Goal: Information Seeking & Learning: Learn about a topic

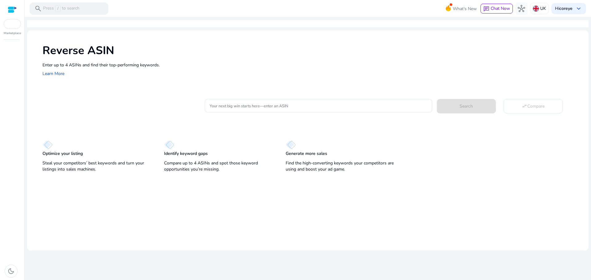
click at [260, 96] on mat-card "Your next big win starts here—enter an ASIN Search swap_horiz Compare" at bounding box center [315, 105] width 546 height 25
click at [267, 103] on div at bounding box center [318, 106] width 217 height 14
paste input "**********"
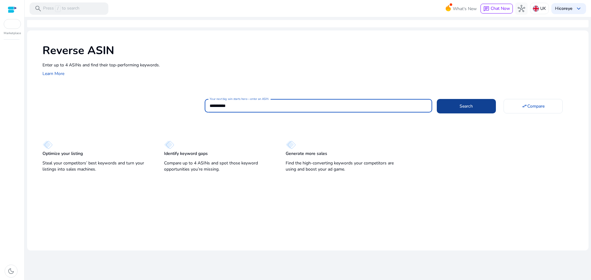
type input "**********"
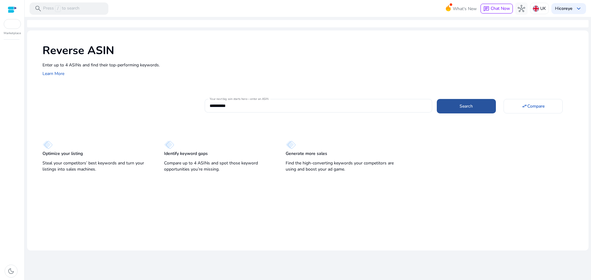
click at [453, 103] on span at bounding box center [466, 106] width 59 height 15
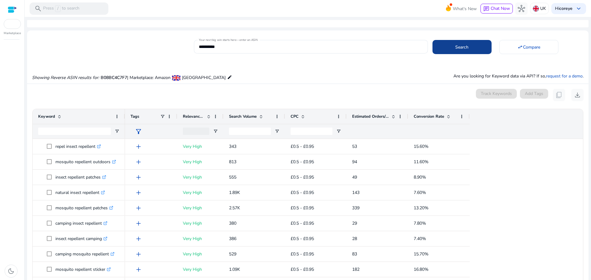
scroll to position [58, 0]
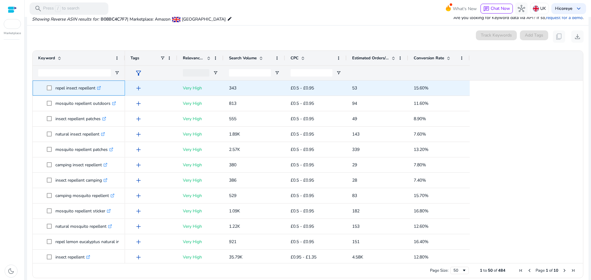
drag, startPoint x: 55, startPoint y: 88, endPoint x: 97, endPoint y: 87, distance: 42.2
click at [97, 87] on span "repel insect repellent .st0{fill:#2c8af8}" at bounding box center [83, 88] width 73 height 13
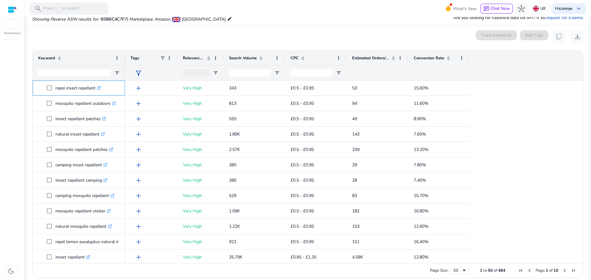
copy span "repel insect repellent"
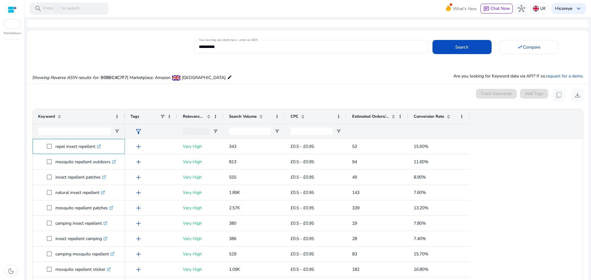
scroll to position [58, 0]
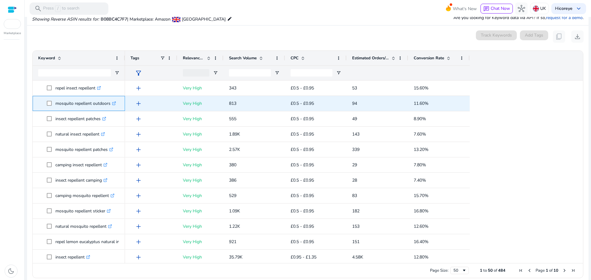
drag, startPoint x: 57, startPoint y: 103, endPoint x: 110, endPoint y: 103, distance: 53.6
click at [110, 103] on p "mosquito repellent outdoors .st0{fill:#2c8af8}" at bounding box center [85, 103] width 61 height 13
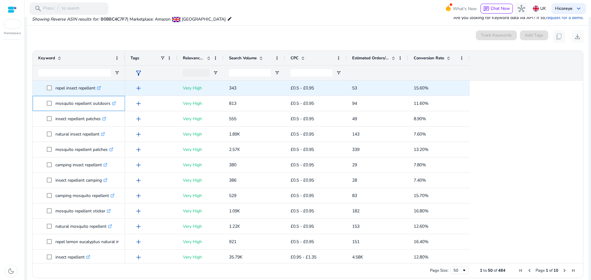
copy p "mosquito repellent outdoors"
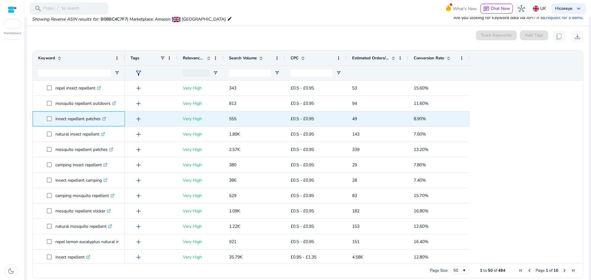
drag, startPoint x: 53, startPoint y: 118, endPoint x: 101, endPoint y: 120, distance: 48.4
click at [101, 120] on span "insect repellent patches .st0{fill:#2c8af8}" at bounding box center [83, 119] width 73 height 13
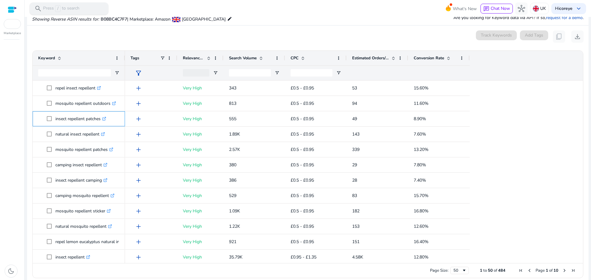
copy span "insect repellent patches"
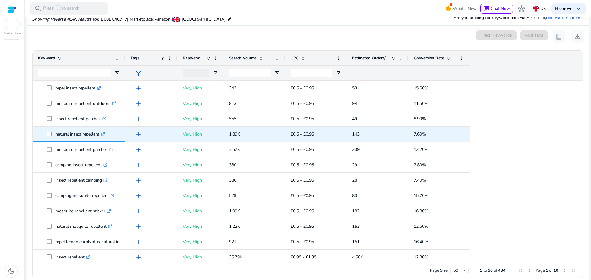
drag, startPoint x: 54, startPoint y: 134, endPoint x: 100, endPoint y: 134, distance: 46.2
click at [100, 134] on span "natural insect repellent .st0{fill:#2c8af8}" at bounding box center [83, 134] width 73 height 13
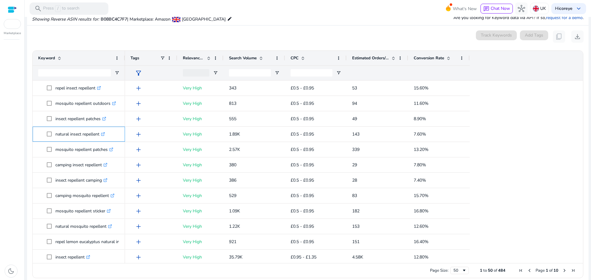
copy span "natural insect repellent"
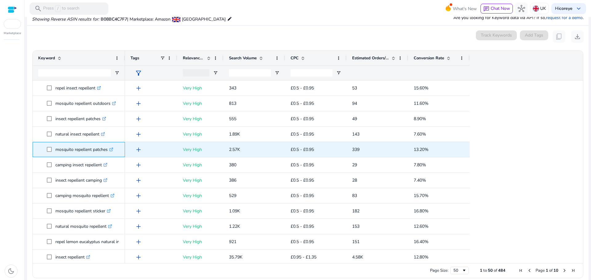
drag, startPoint x: 53, startPoint y: 149, endPoint x: 108, endPoint y: 149, distance: 54.8
click at [108, 149] on span "mosquito repellent patches .st0{fill:#2c8af8}" at bounding box center [83, 149] width 73 height 13
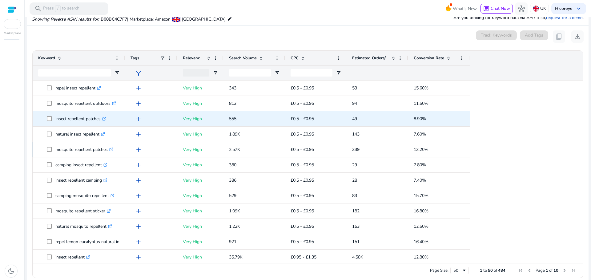
copy span "mosquito repellent patches"
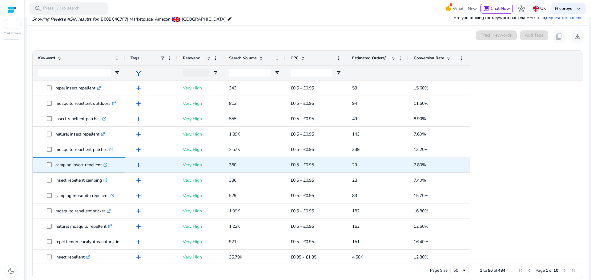
drag, startPoint x: 53, startPoint y: 166, endPoint x: 103, endPoint y: 168, distance: 50.2
click at [103, 168] on span "camping insect repellent .st0{fill:#2c8af8}" at bounding box center [83, 165] width 73 height 13
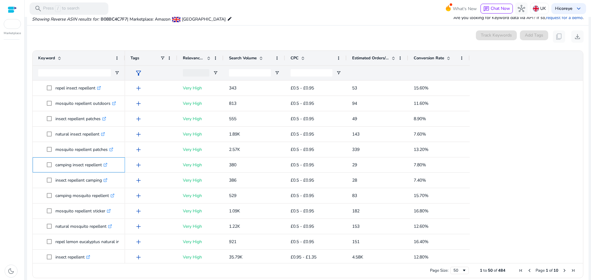
copy span "camping insect repellent"
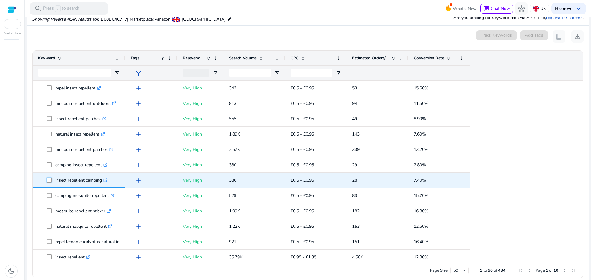
click at [95, 183] on span "insect repellent camping .st0{fill:#2c8af8}" at bounding box center [83, 180] width 73 height 13
drag, startPoint x: 54, startPoint y: 180, endPoint x: 103, endPoint y: 182, distance: 49.3
click at [103, 182] on span "insect repellent camping .st0{fill:#2c8af8}" at bounding box center [83, 180] width 73 height 13
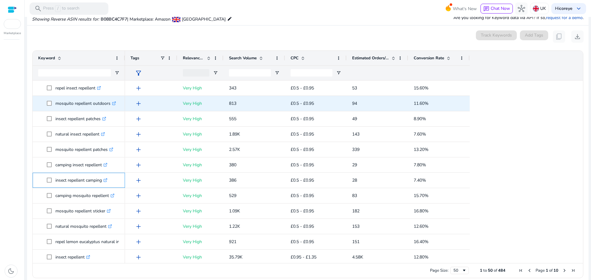
copy span "insect repellent camping"
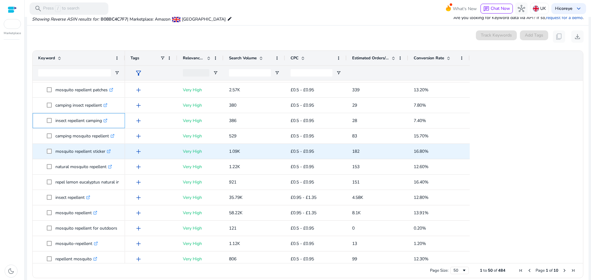
scroll to position [62, 0]
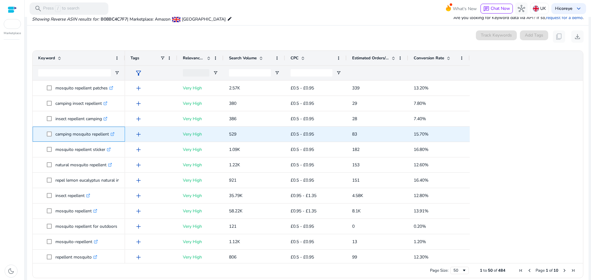
drag, startPoint x: 54, startPoint y: 133, endPoint x: 109, endPoint y: 137, distance: 55.9
click at [109, 137] on span "camping mosquito repellent .st0{fill:#2c8af8}" at bounding box center [83, 134] width 73 height 13
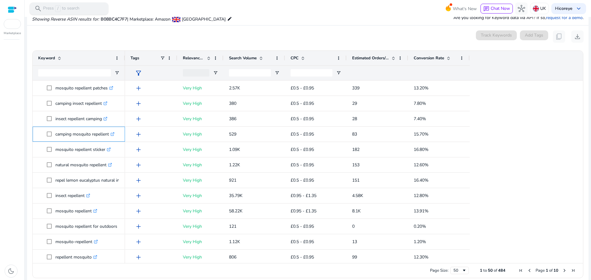
copy span "camping mosquito repellent"
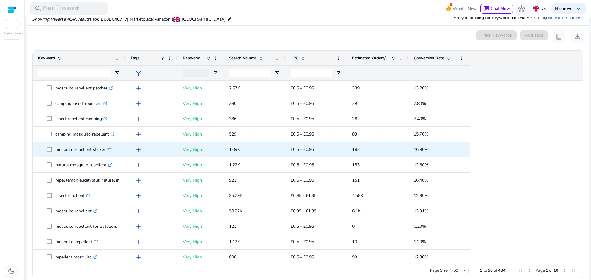
drag, startPoint x: 57, startPoint y: 149, endPoint x: 107, endPoint y: 152, distance: 50.3
click at [107, 152] on p "mosquito repellent sticker .st0{fill:#2c8af8}" at bounding box center [82, 149] width 55 height 13
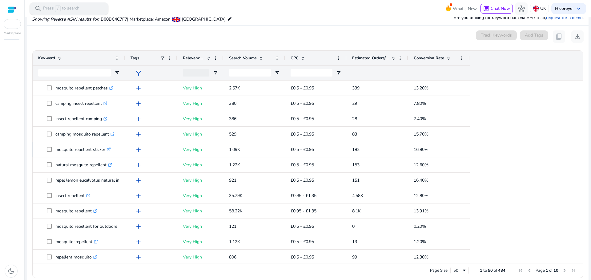
copy p "mosquito repellent sticker"
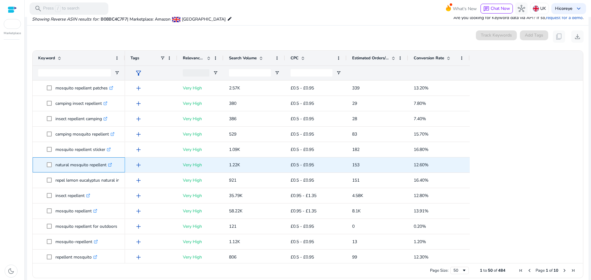
drag, startPoint x: 53, startPoint y: 168, endPoint x: 107, endPoint y: 162, distance: 53.9
click at [107, 162] on span "natural mosquito repellent .st0{fill:#2c8af8}" at bounding box center [83, 165] width 73 height 13
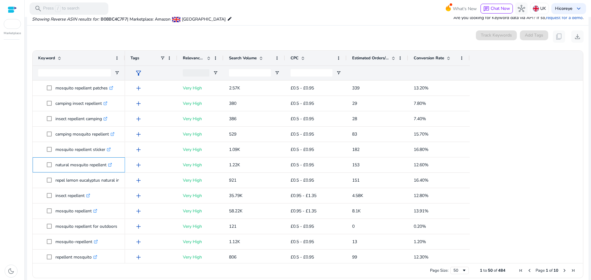
copy span "natural mosquito repellent"
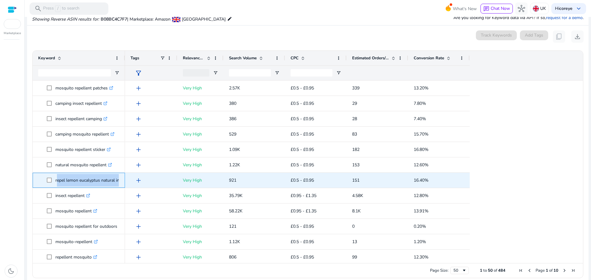
drag, startPoint x: 56, startPoint y: 181, endPoint x: 124, endPoint y: 176, distance: 68.5
click at [124, 176] on div "repel lemon eucalyptus natural insect repellent .st0{fill:#2c8af8}" at bounding box center [79, 180] width 92 height 15
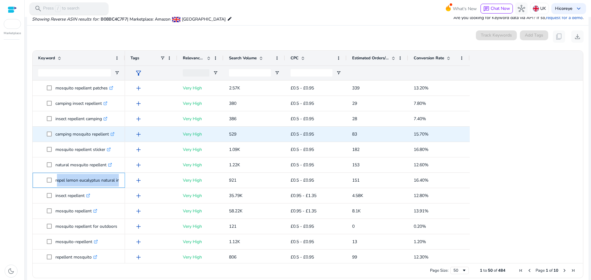
copy span "repel lemon eucalyptus natural insect repellent .st0{fill:#2c8af8}"
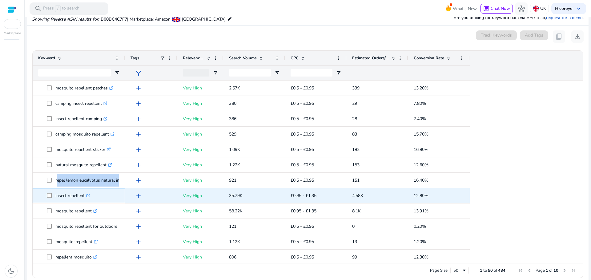
drag, startPoint x: 56, startPoint y: 195, endPoint x: 86, endPoint y: 197, distance: 29.9
click at [86, 197] on p "insect repellent .st0{fill:#2c8af8}" at bounding box center [72, 196] width 35 height 13
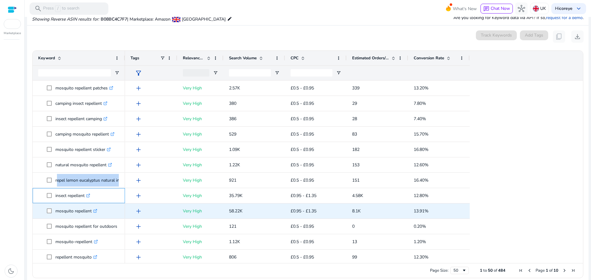
scroll to position [92, 0]
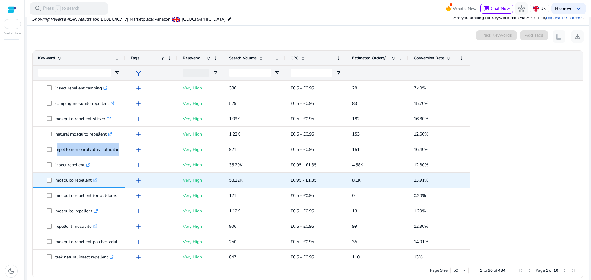
drag, startPoint x: 54, startPoint y: 179, endPoint x: 91, endPoint y: 178, distance: 37.3
click at [91, 178] on span "mosquito repellent .st0{fill:#2c8af8}" at bounding box center [83, 180] width 73 height 13
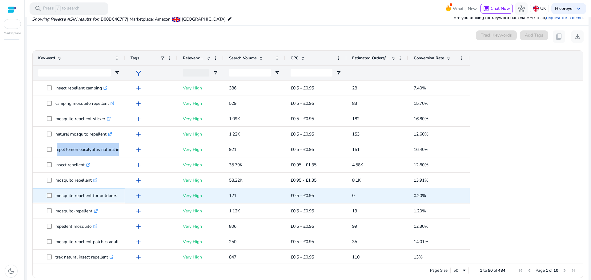
drag, startPoint x: 56, startPoint y: 194, endPoint x: 116, endPoint y: 199, distance: 60.3
click at [116, 199] on p "mosquito repellent for outdoors .st0{fill:#2c8af8}" at bounding box center [88, 196] width 67 height 13
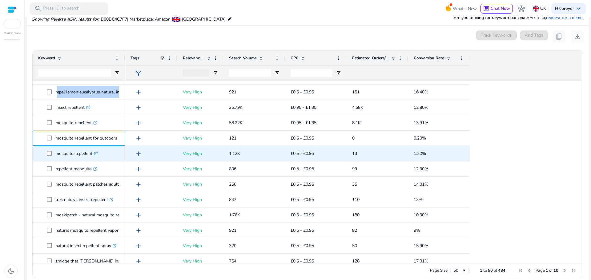
scroll to position [154, 0]
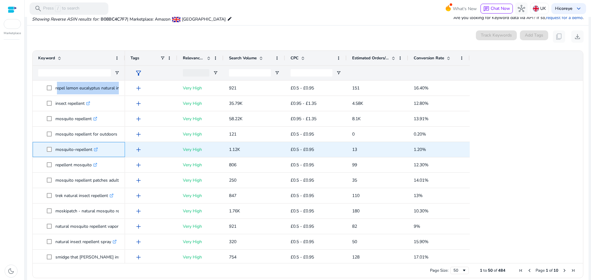
drag, startPoint x: 60, startPoint y: 150, endPoint x: 92, endPoint y: 148, distance: 32.1
click at [92, 148] on span "mosquito-repellent .st0{fill:#2c8af8}" at bounding box center [83, 149] width 73 height 13
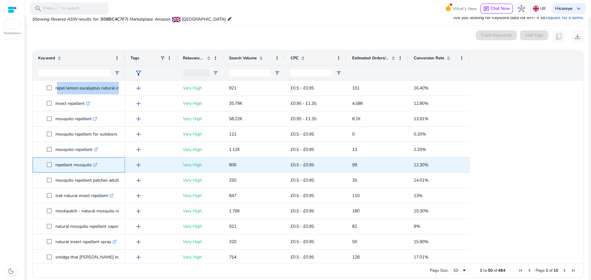
drag, startPoint x: 55, startPoint y: 164, endPoint x: 92, endPoint y: 165, distance: 37.3
click at [92, 165] on span "repellent mosquito .st0{fill:#2c8af8}" at bounding box center [83, 165] width 73 height 13
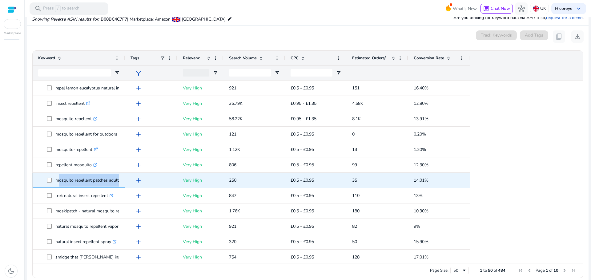
drag, startPoint x: 56, startPoint y: 178, endPoint x: 120, endPoint y: 180, distance: 64.1
click at [120, 180] on div "mosquito repellent patches adult .st0{fill:#2c8af8}" at bounding box center [79, 180] width 92 height 15
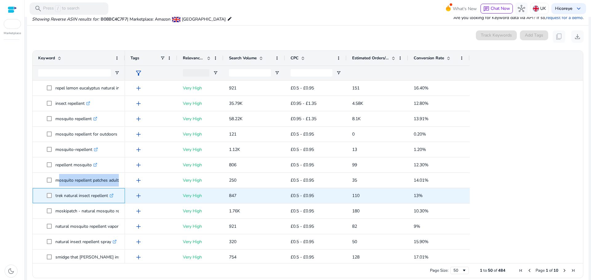
drag, startPoint x: 54, startPoint y: 195, endPoint x: 109, endPoint y: 201, distance: 54.5
click at [109, 201] on span "trek natural insect repellent .st0{fill:#2c8af8}" at bounding box center [83, 196] width 73 height 13
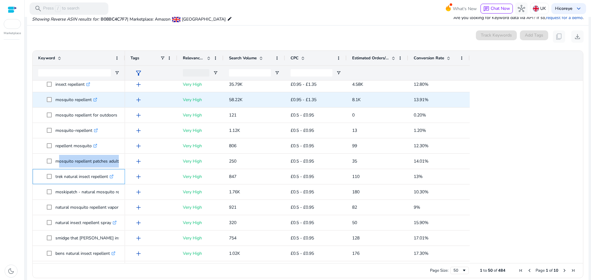
scroll to position [185, 0]
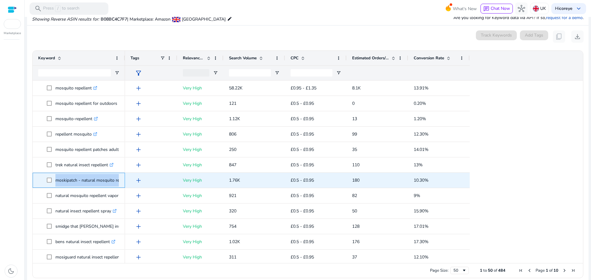
drag, startPoint x: 55, startPoint y: 180, endPoint x: 121, endPoint y: 180, distance: 66.2
click at [121, 180] on div "moskipatch - natural mosquito repellent .st0{fill:#2c8af8}" at bounding box center [79, 180] width 92 height 15
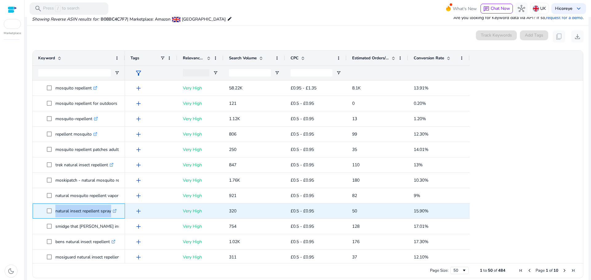
drag, startPoint x: 55, startPoint y: 208, endPoint x: 122, endPoint y: 214, distance: 66.8
click at [122, 214] on div "natural insect repellent spray .st0{fill:#2c8af8}" at bounding box center [79, 211] width 92 height 15
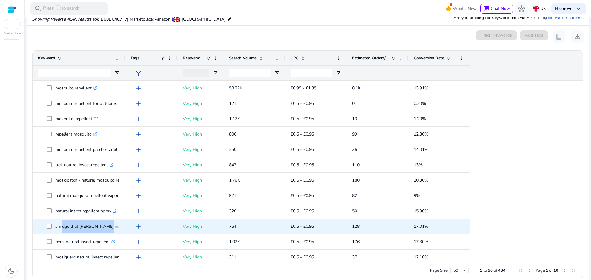
drag, startPoint x: 60, startPoint y: 228, endPoint x: 114, endPoint y: 227, distance: 53.3
click at [114, 227] on p "smidge that midge insect repellent .st0{fill:#2c8af8}" at bounding box center [102, 226] width 94 height 13
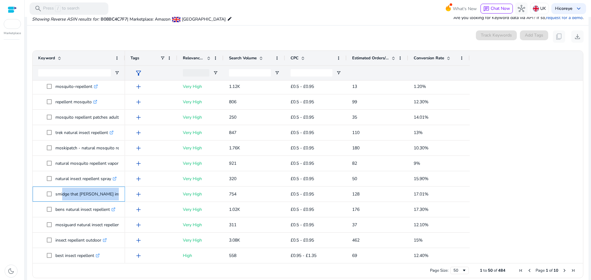
scroll to position [246, 0]
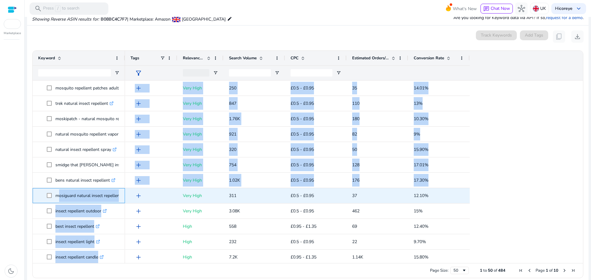
drag, startPoint x: 57, startPoint y: 196, endPoint x: 125, endPoint y: 194, distance: 68.7
click at [125, 194] on div "insect repellent camping .st0{fill:#2c8af8} camping mosquito repellent .st0{fil…" at bounding box center [305, 172] width 545 height 183
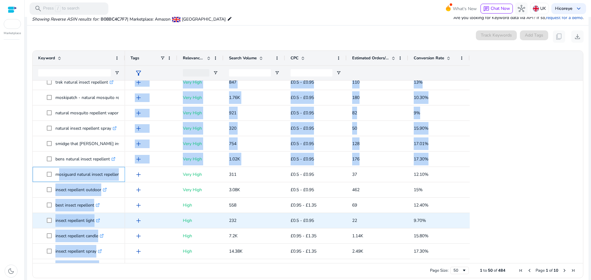
scroll to position [277, 0]
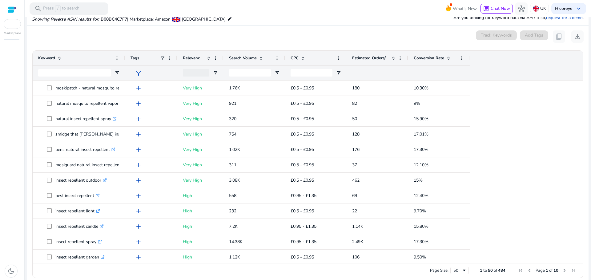
click at [15, 195] on div "dark_mode" at bounding box center [12, 161] width 24 height 237
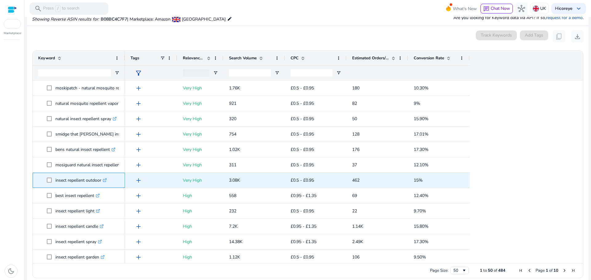
drag, startPoint x: 55, startPoint y: 182, endPoint x: 102, endPoint y: 180, distance: 46.8
click at [102, 180] on span "insect repellent outdoor .st0{fill:#2c8af8}" at bounding box center [83, 180] width 73 height 13
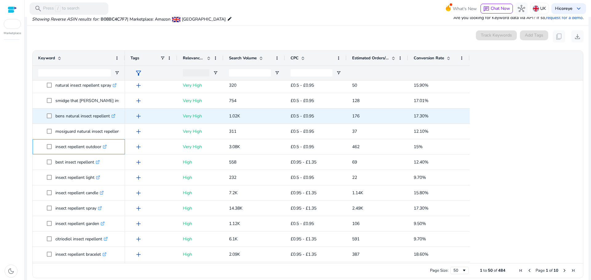
scroll to position [339, 0]
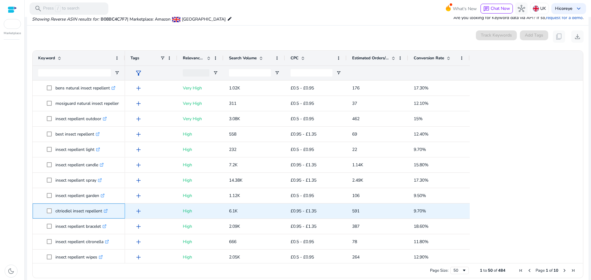
drag, startPoint x: 54, startPoint y: 211, endPoint x: 102, endPoint y: 210, distance: 47.1
click at [102, 211] on span "citriodiol insect repellent .st0{fill:#2c8af8}" at bounding box center [83, 211] width 73 height 13
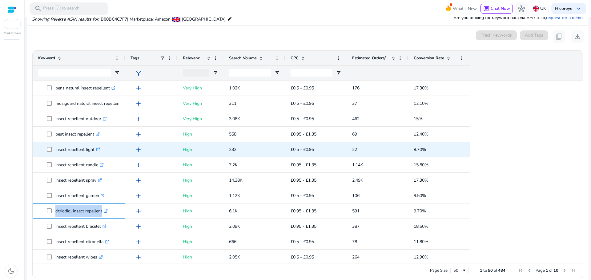
scroll to position [369, 0]
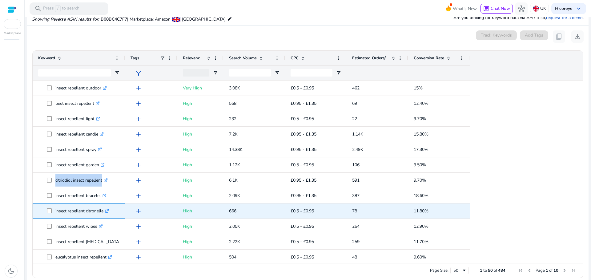
drag, startPoint x: 54, startPoint y: 210, endPoint x: 104, endPoint y: 212, distance: 49.9
click at [104, 212] on span "insect repellent citronella .st0{fill:#2c8af8}" at bounding box center [83, 211] width 73 height 13
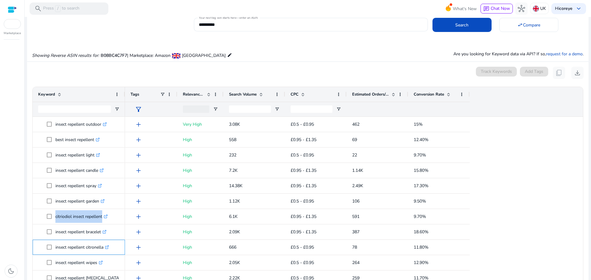
scroll to position [0, 0]
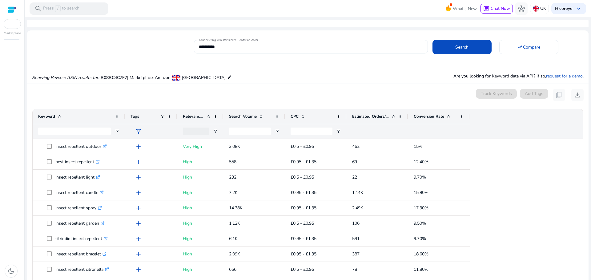
click at [244, 44] on input "**********" at bounding box center [311, 46] width 224 height 7
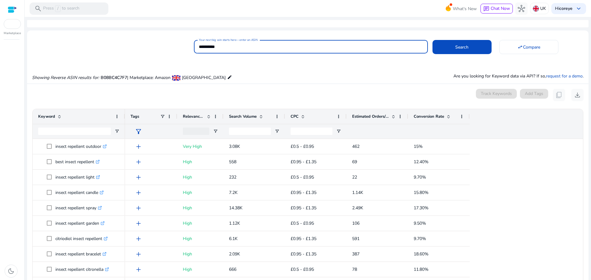
click at [244, 44] on input "**********" at bounding box center [311, 46] width 224 height 7
paste input
type input "**********"
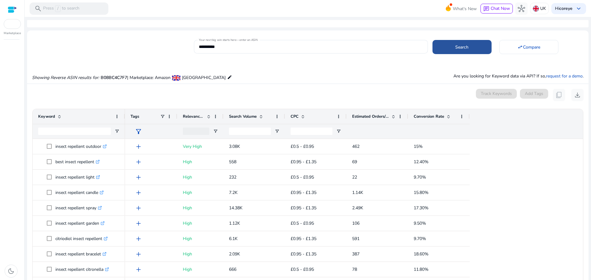
click at [449, 41] on span at bounding box center [462, 47] width 59 height 15
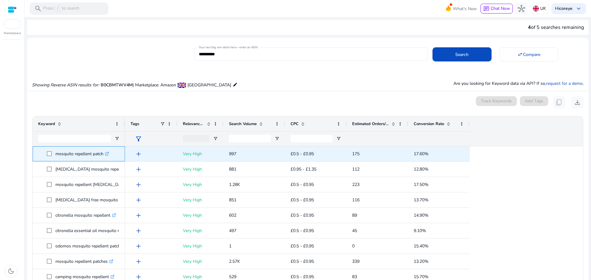
drag, startPoint x: 53, startPoint y: 153, endPoint x: 103, endPoint y: 155, distance: 50.2
click at [103, 155] on span "mosquito repellent patch .st0{fill:#2c8af8}" at bounding box center [83, 154] width 73 height 13
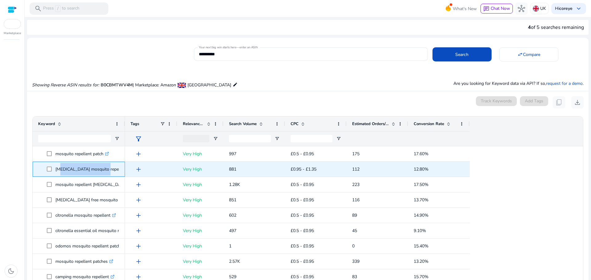
drag, startPoint x: 57, startPoint y: 169, endPoint x: 102, endPoint y: 172, distance: 44.7
click at [102, 172] on p "deet mosquito repellent .st0{fill:#2c8af8}" at bounding box center [94, 169] width 78 height 13
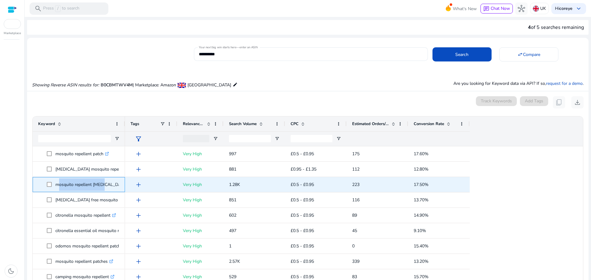
drag, startPoint x: 56, startPoint y: 185, endPoint x: 101, endPoint y: 185, distance: 44.9
click at [101, 185] on p "mosquito repellent deet .st0{fill:#2c8af8}" at bounding box center [94, 185] width 78 height 13
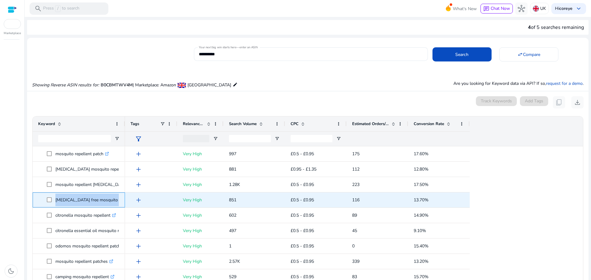
drag, startPoint x: 54, startPoint y: 200, endPoint x: 111, endPoint y: 200, distance: 56.3
click at [111, 200] on span "deet free mosquito repellent .st0{fill:#2c8af8}" at bounding box center [83, 200] width 73 height 13
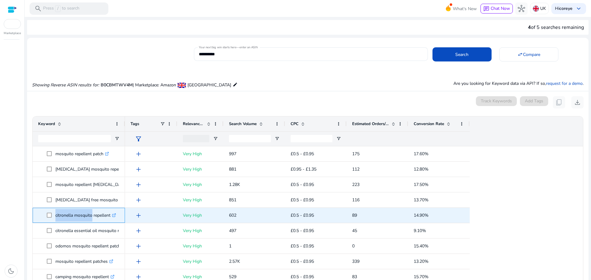
drag, startPoint x: 53, startPoint y: 213, endPoint x: 91, endPoint y: 214, distance: 37.3
click at [91, 214] on span "citronella mosquito repellent .st0{fill:#2c8af8}" at bounding box center [83, 215] width 73 height 13
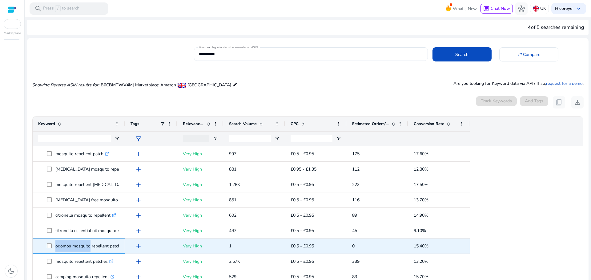
drag, startPoint x: 54, startPoint y: 245, endPoint x: 88, endPoint y: 245, distance: 34.2
click at [88, 245] on span "odomos mosquito repellent patch .st0{fill:#2c8af8}" at bounding box center [83, 246] width 73 height 13
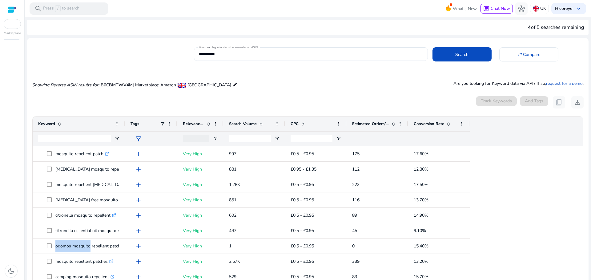
click at [2, 236] on div "dark_mode" at bounding box center [12, 161] width 24 height 237
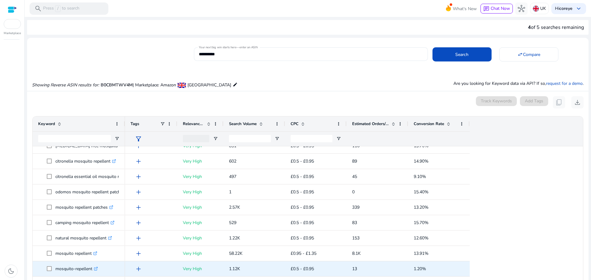
scroll to position [62, 0]
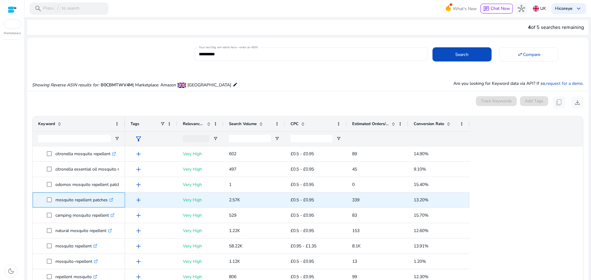
drag, startPoint x: 57, startPoint y: 200, endPoint x: 107, endPoint y: 203, distance: 50.9
click at [107, 203] on p "mosquito repellent patches .st0{fill:#2c8af8}" at bounding box center [84, 200] width 58 height 13
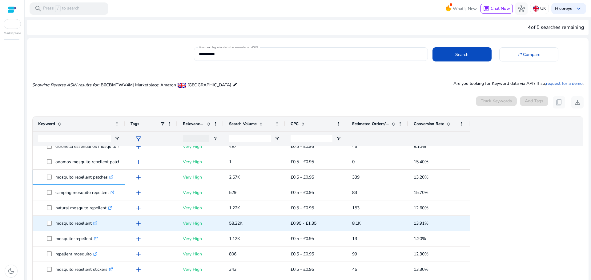
scroll to position [92, 0]
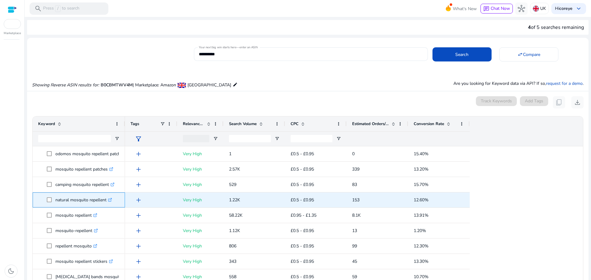
drag, startPoint x: 53, startPoint y: 199, endPoint x: 108, endPoint y: 201, distance: 55.1
click at [108, 201] on span "natural mosquito repellent .st0{fill:#2c8af8}" at bounding box center [83, 200] width 73 height 13
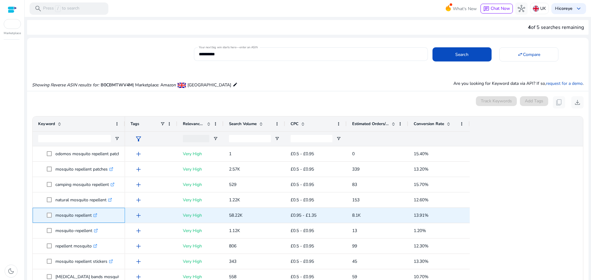
drag, startPoint x: 55, startPoint y: 215, endPoint x: 92, endPoint y: 215, distance: 37.0
click at [92, 215] on span "mosquito repellent .st0{fill:#2c8af8}" at bounding box center [83, 215] width 73 height 13
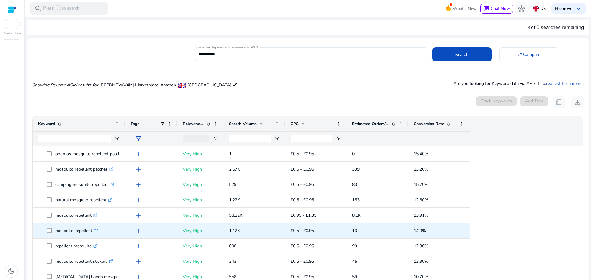
drag, startPoint x: 63, startPoint y: 231, endPoint x: 92, endPoint y: 231, distance: 28.9
click at [92, 231] on span "mosquito-repellent .st0{fill:#2c8af8}" at bounding box center [83, 231] width 73 height 13
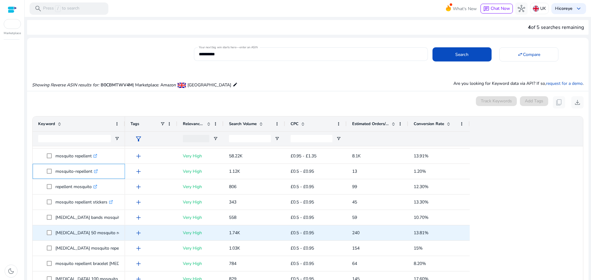
scroll to position [154, 0]
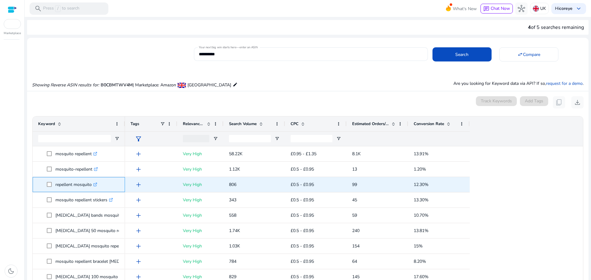
drag, startPoint x: 55, startPoint y: 187, endPoint x: 91, endPoint y: 189, distance: 36.7
click at [91, 189] on span "repellent mosquito .st0{fill:#2c8af8}" at bounding box center [83, 185] width 73 height 13
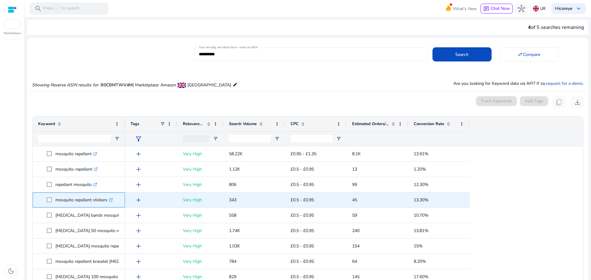
drag, startPoint x: 54, startPoint y: 202, endPoint x: 107, endPoint y: 201, distance: 52.6
click at [107, 201] on span "mosquito repellent stickers .st0{fill:#2c8af8}" at bounding box center [83, 200] width 73 height 13
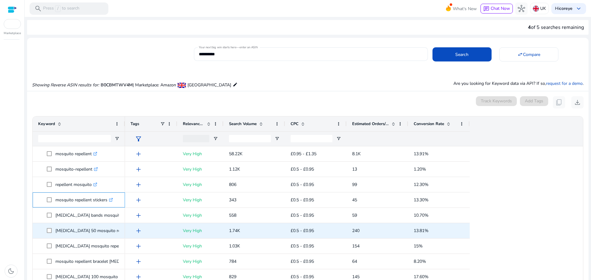
scroll to position [185, 0]
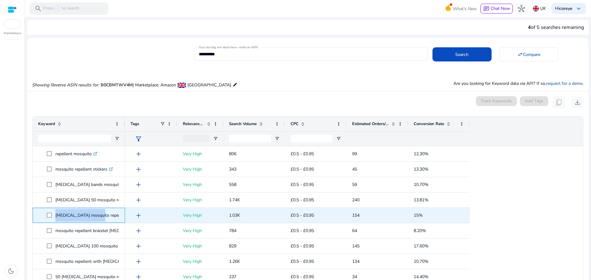
drag, startPoint x: 53, startPoint y: 215, endPoint x: 96, endPoint y: 215, distance: 43.4
click at [96, 215] on span "[MEDICAL_DATA] mosquito repellent spray .st0{fill:#2c8af8}" at bounding box center [83, 215] width 73 height 13
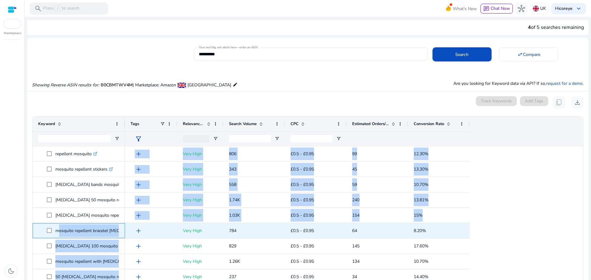
drag, startPoint x: 56, startPoint y: 231, endPoint x: 128, endPoint y: 230, distance: 72.3
click at [128, 230] on div "mosquito repellent [MEDICAL_DATA] .st0{fill:#2c8af8} [MEDICAL_DATA] free mosqui…" at bounding box center [305, 238] width 545 height 183
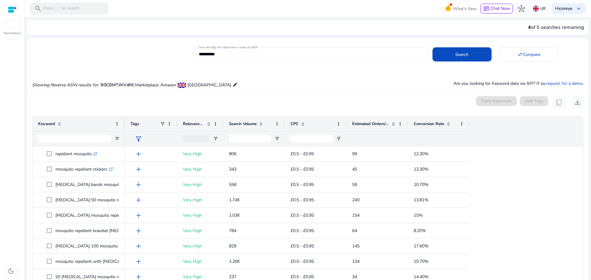
click at [10, 227] on div "dark_mode" at bounding box center [12, 161] width 24 height 237
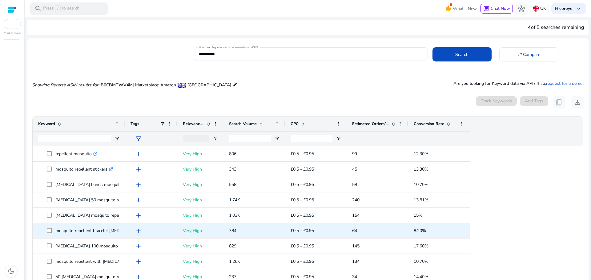
scroll to position [215, 0]
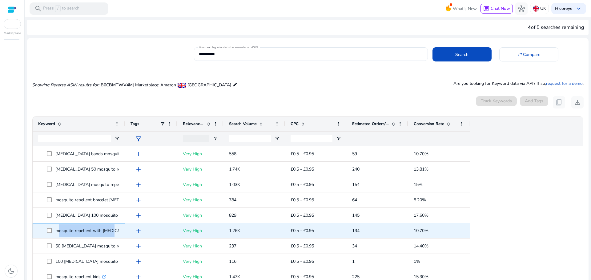
drag, startPoint x: 56, startPoint y: 230, endPoint x: 112, endPoint y: 230, distance: 56.0
click at [112, 230] on p "mosquito repellent with [MEDICAL_DATA] .st0{fill:#2c8af8}" at bounding box center [98, 231] width 87 height 13
copy p "mosquito repellent with [MEDICAL_DATA]"
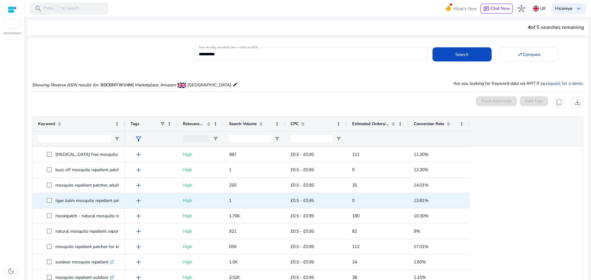
scroll to position [369, 0]
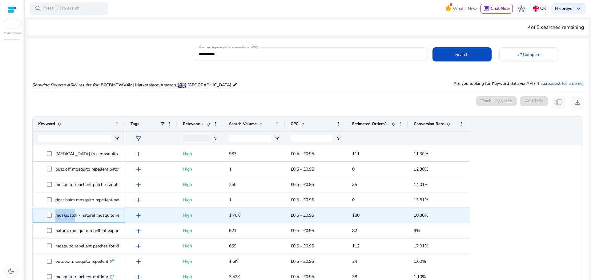
drag, startPoint x: 54, startPoint y: 214, endPoint x: 72, endPoint y: 215, distance: 18.8
click at [73, 214] on span "moskipatch - natural mosquito repellent .st0{fill:#2c8af8}" at bounding box center [83, 215] width 73 height 13
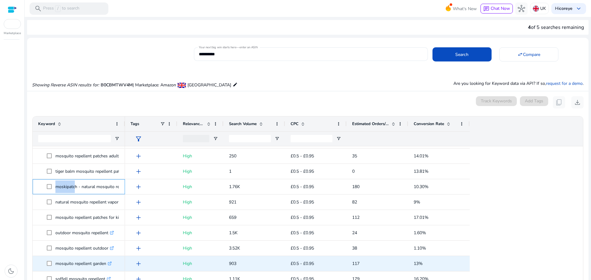
scroll to position [431, 0]
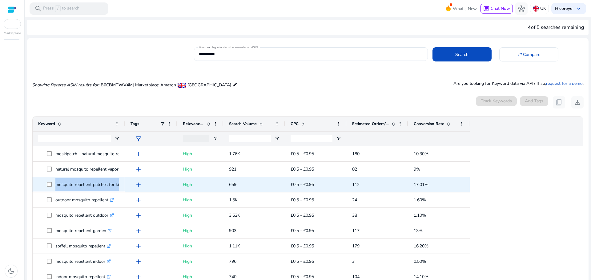
drag, startPoint x: 54, startPoint y: 186, endPoint x: 124, endPoint y: 187, distance: 70.2
click at [124, 187] on div "mosquito repellent patches for kids .st0{fill:#2c8af8}" at bounding box center [79, 184] width 92 height 15
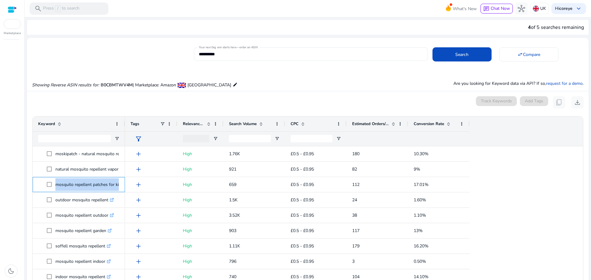
copy span "mosquito repellent patches for kids .st0{fill:#2c8af8}"
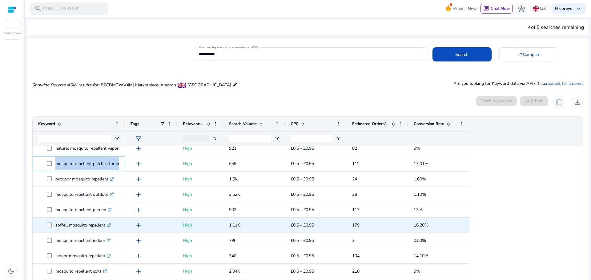
scroll to position [0, 0]
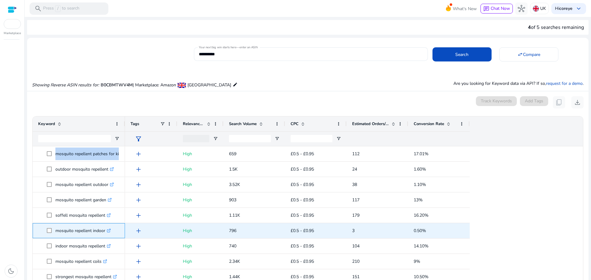
drag, startPoint x: 52, startPoint y: 229, endPoint x: 106, endPoint y: 231, distance: 53.9
click at [106, 231] on span "mosquito repellent indoor .st0{fill:#2c8af8}" at bounding box center [83, 231] width 73 height 13
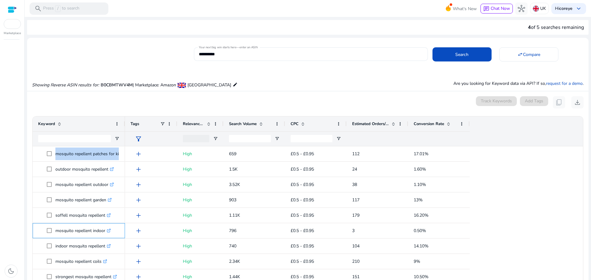
copy span "mosquito repellent indoor"
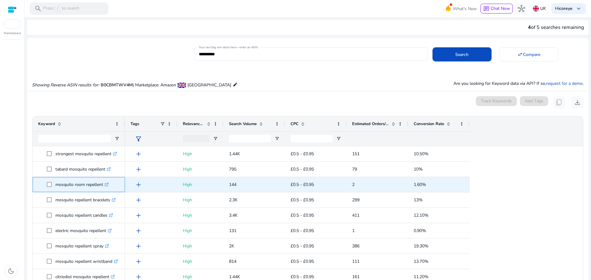
drag, startPoint x: 54, startPoint y: 185, endPoint x: 105, endPoint y: 183, distance: 50.5
click at [105, 183] on span "mosquito room repellent .st0{fill:#2c8af8}" at bounding box center [83, 185] width 73 height 13
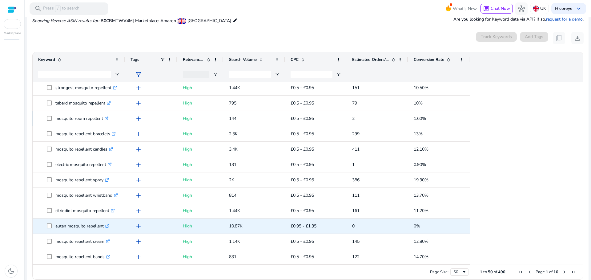
scroll to position [72, 0]
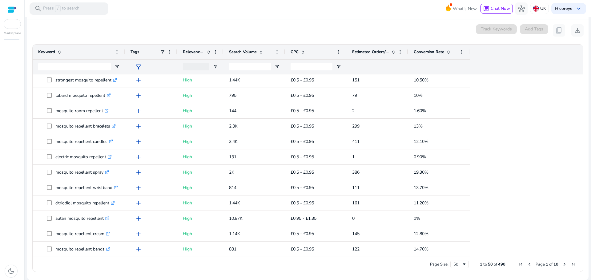
click at [562, 263] on span "Next Page" at bounding box center [564, 264] width 5 height 5
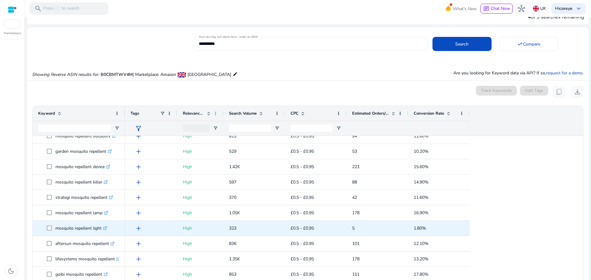
scroll to position [123, 0]
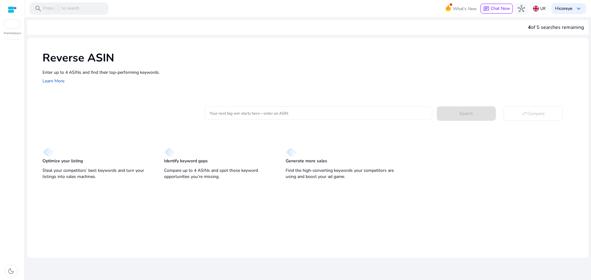
click at [280, 102] on mat-card "Your next big win starts here—enter an ASIN Search swap_horiz Compare" at bounding box center [315, 112] width 546 height 25
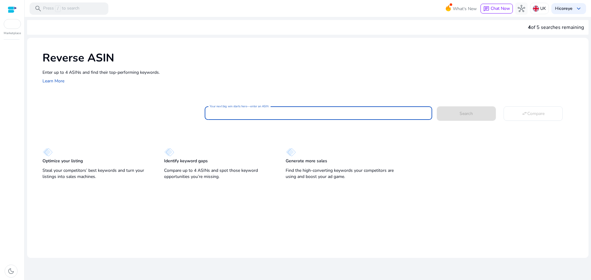
click at [283, 115] on input "Your next big win starts here—enter an ASIN" at bounding box center [318, 113] width 217 height 7
